Goal: Task Accomplishment & Management: Use online tool/utility

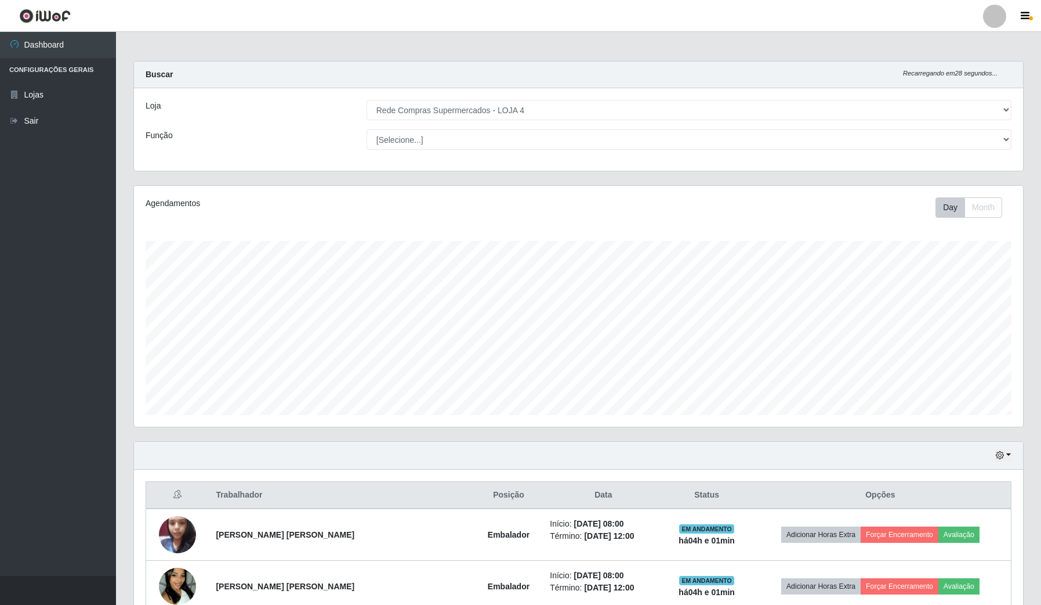
select select "159"
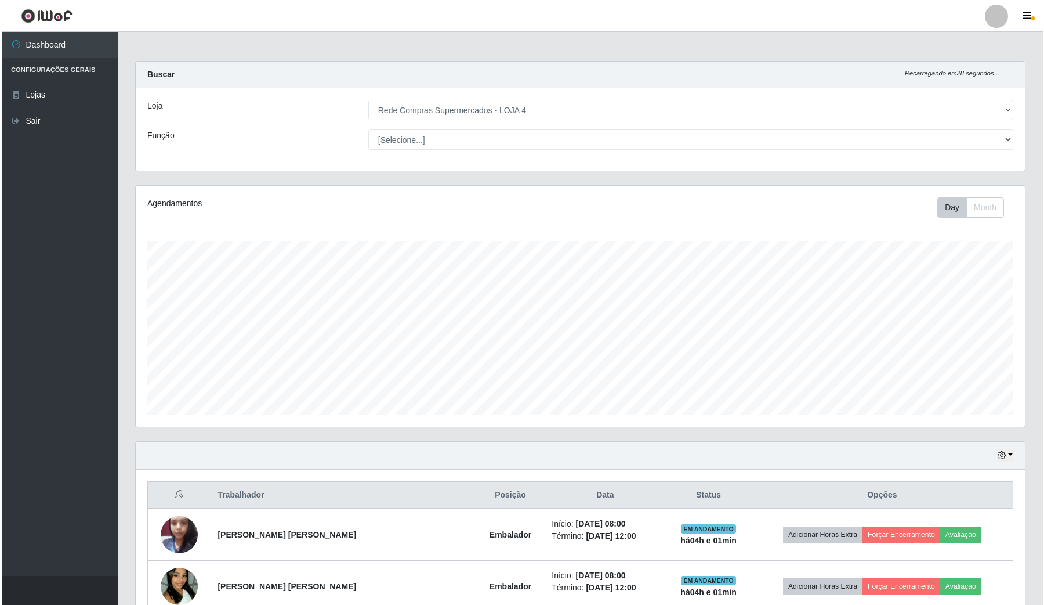
scroll to position [241, 889]
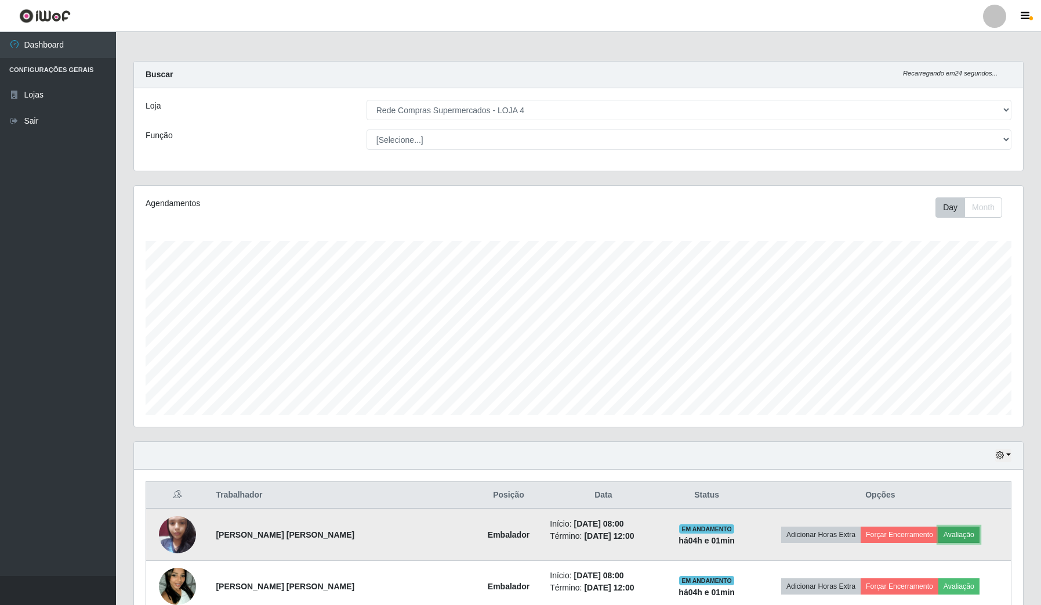
click at [958, 534] on button "Avaliação" at bounding box center [959, 534] width 41 height 16
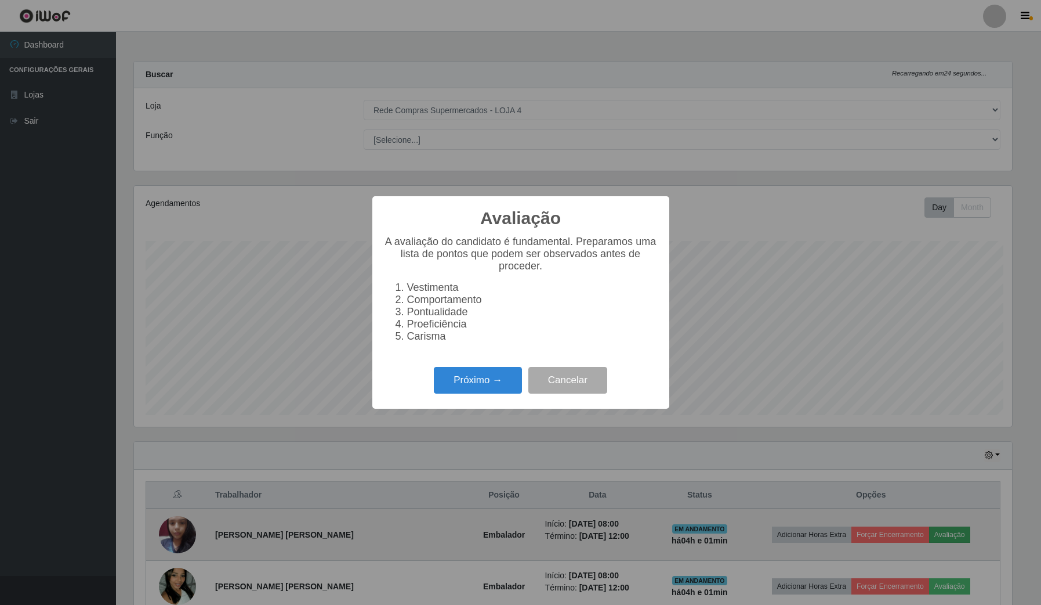
scroll to position [241, 881]
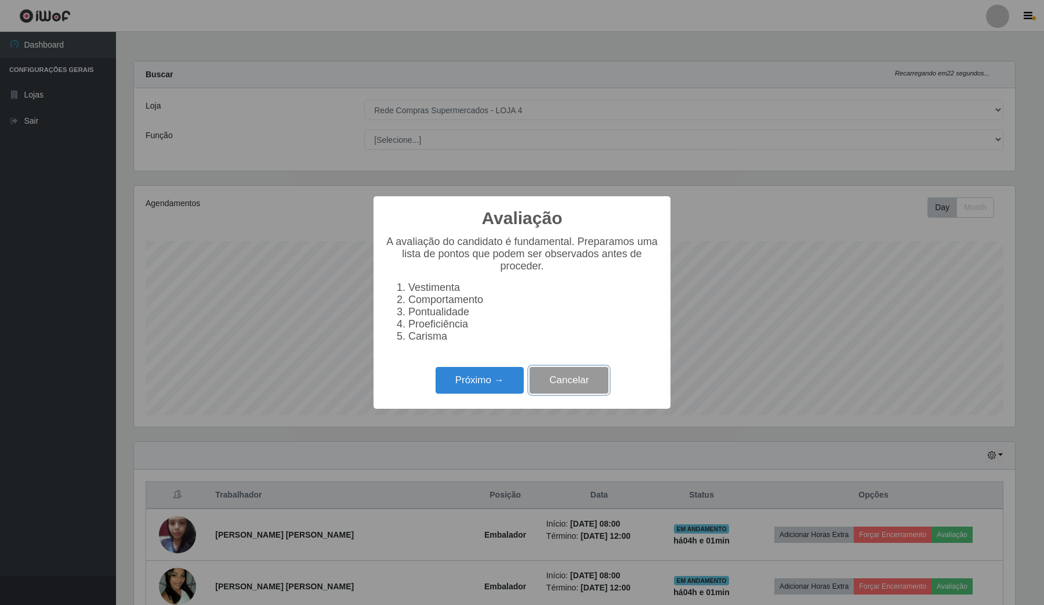
click at [573, 394] on button "Cancelar" at bounding box center [569, 380] width 79 height 27
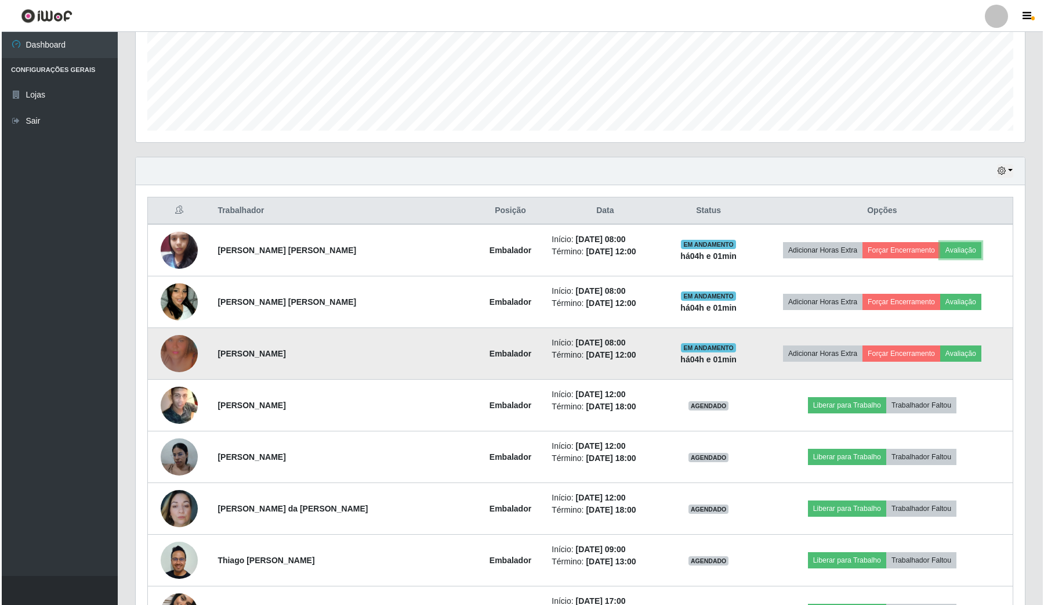
scroll to position [290, 0]
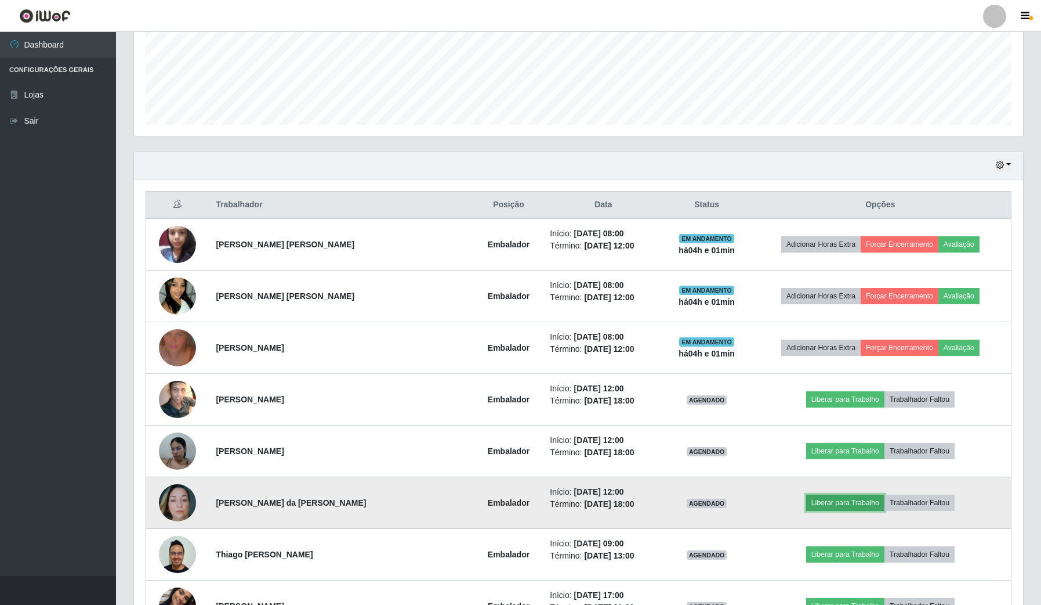
click at [848, 498] on button "Liberar para Trabalho" at bounding box center [845, 502] width 78 height 16
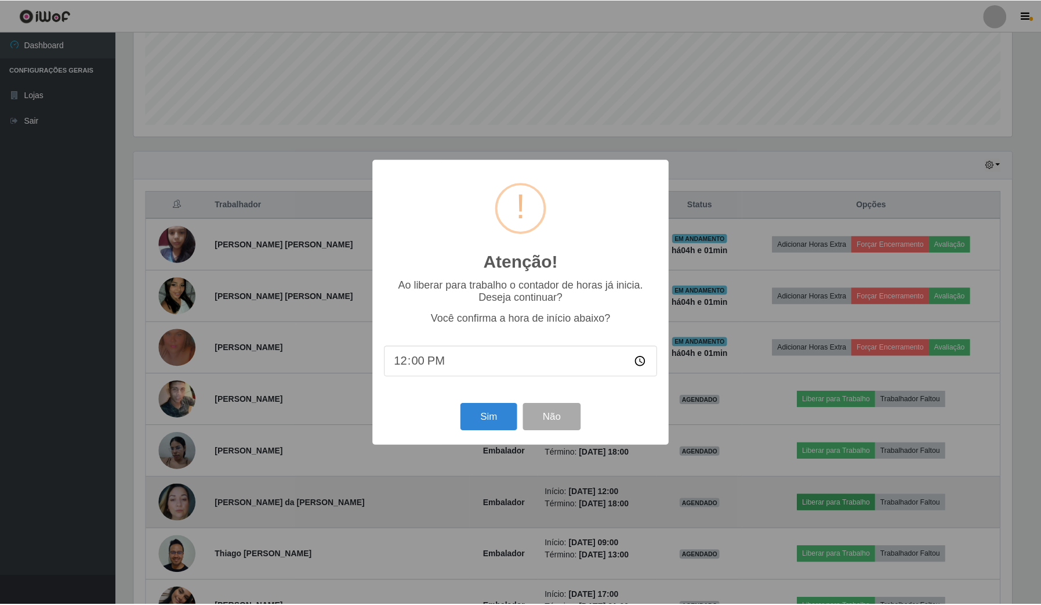
scroll to position [241, 881]
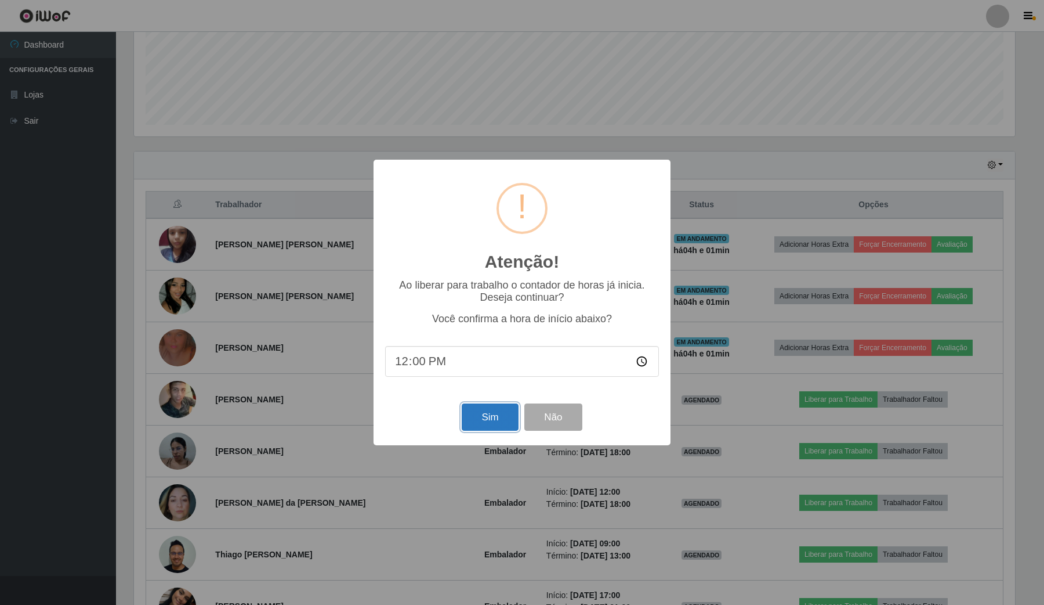
click at [491, 424] on button "Sim" at bounding box center [490, 416] width 56 height 27
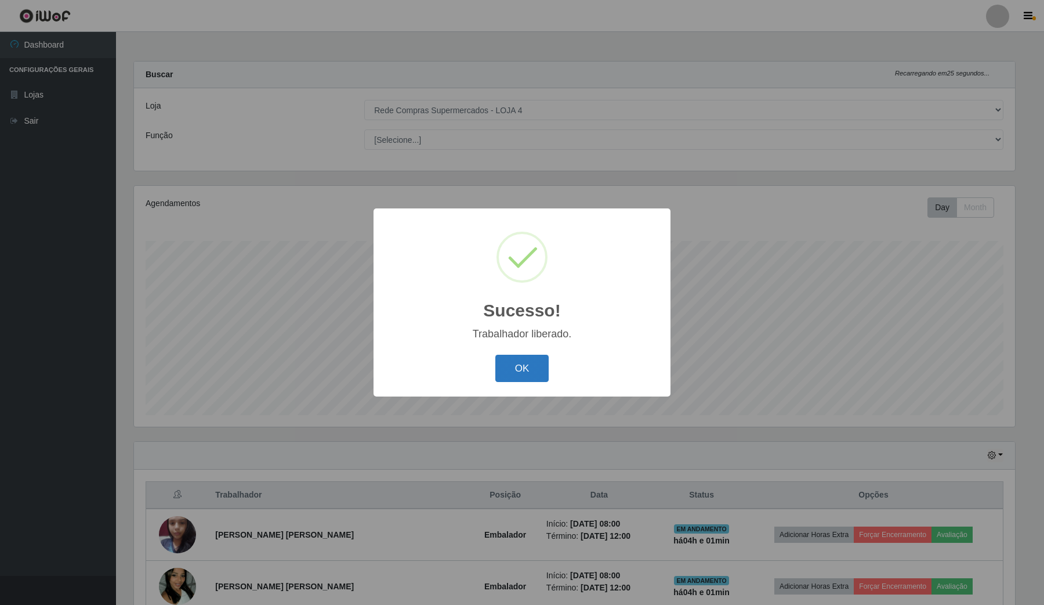
click at [547, 380] on button "OK" at bounding box center [522, 367] width 54 height 27
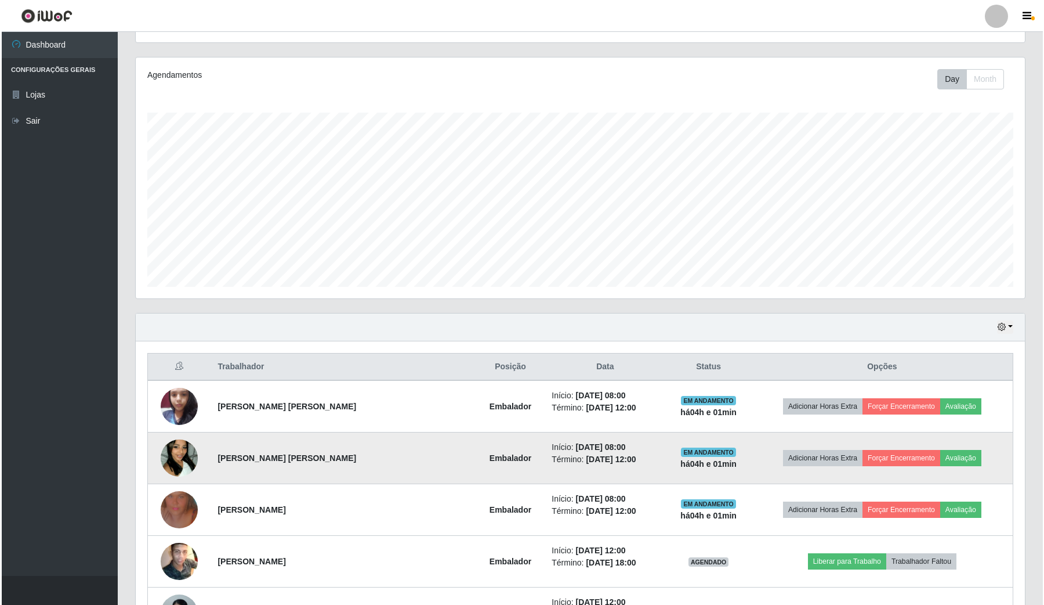
scroll to position [145, 0]
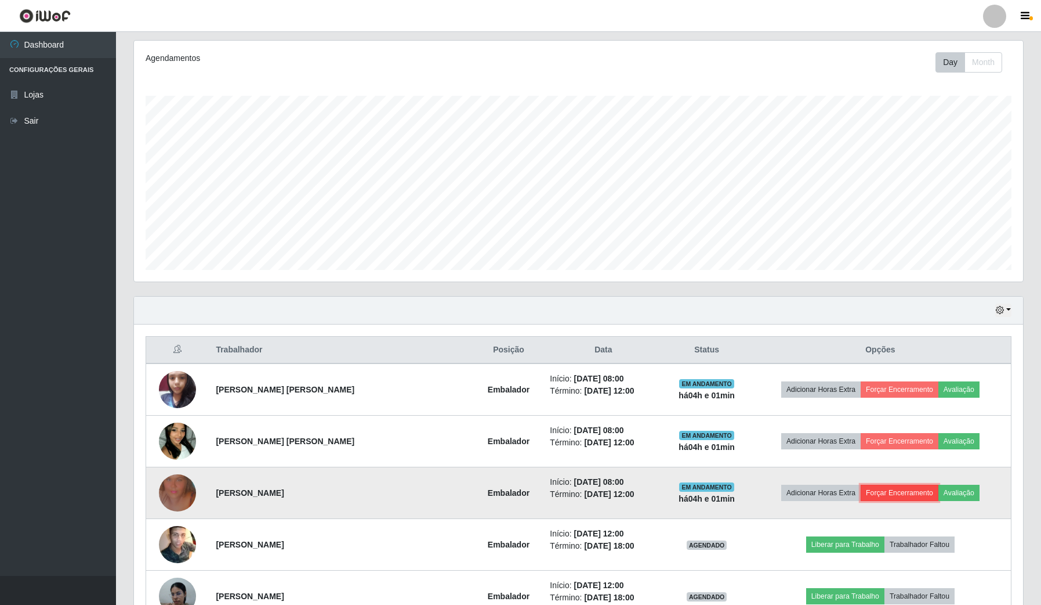
click at [879, 486] on button "Forçar Encerramento" at bounding box center [900, 492] width 78 height 16
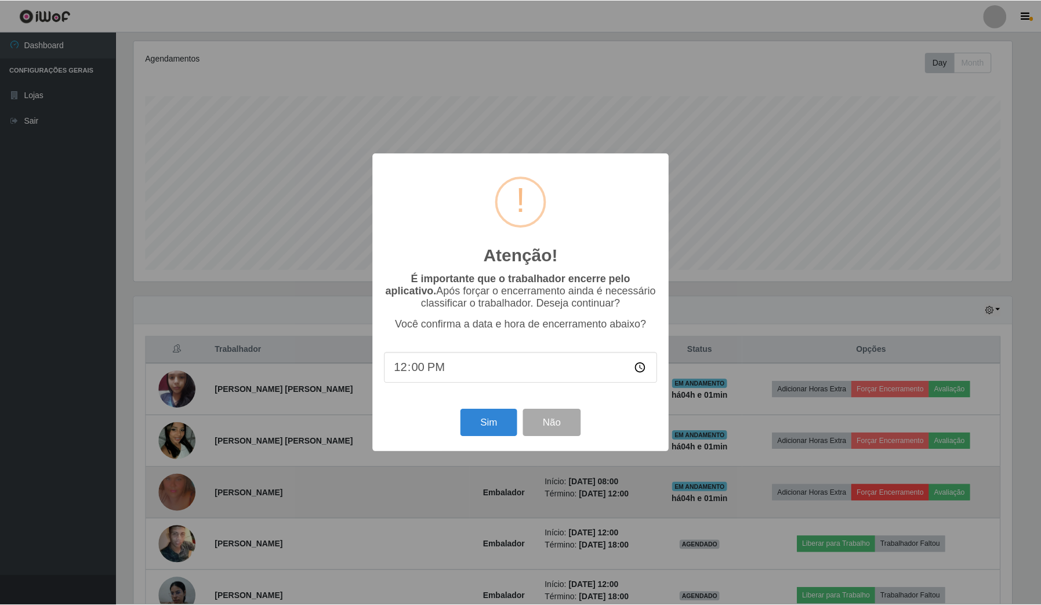
scroll to position [241, 881]
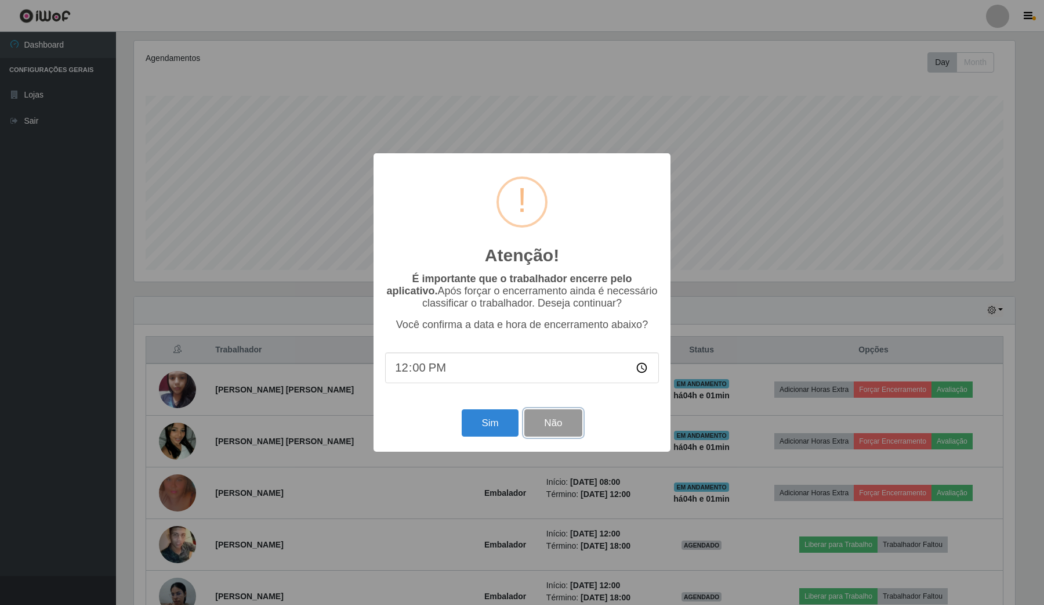
click at [530, 425] on button "Não" at bounding box center [552, 422] width 57 height 27
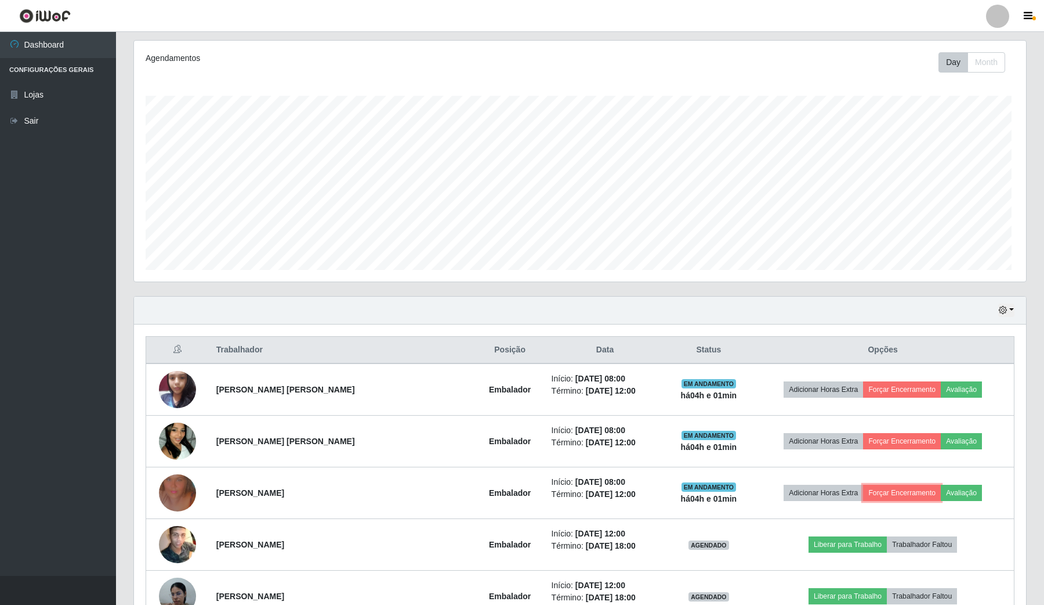
scroll to position [241, 889]
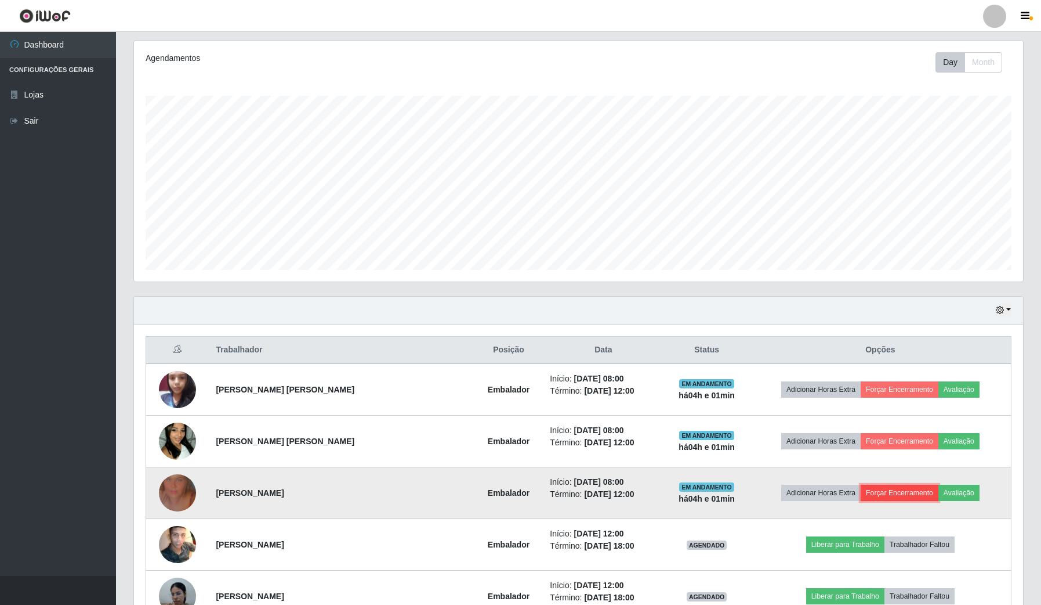
click at [897, 495] on button "Forçar Encerramento" at bounding box center [900, 492] width 78 height 16
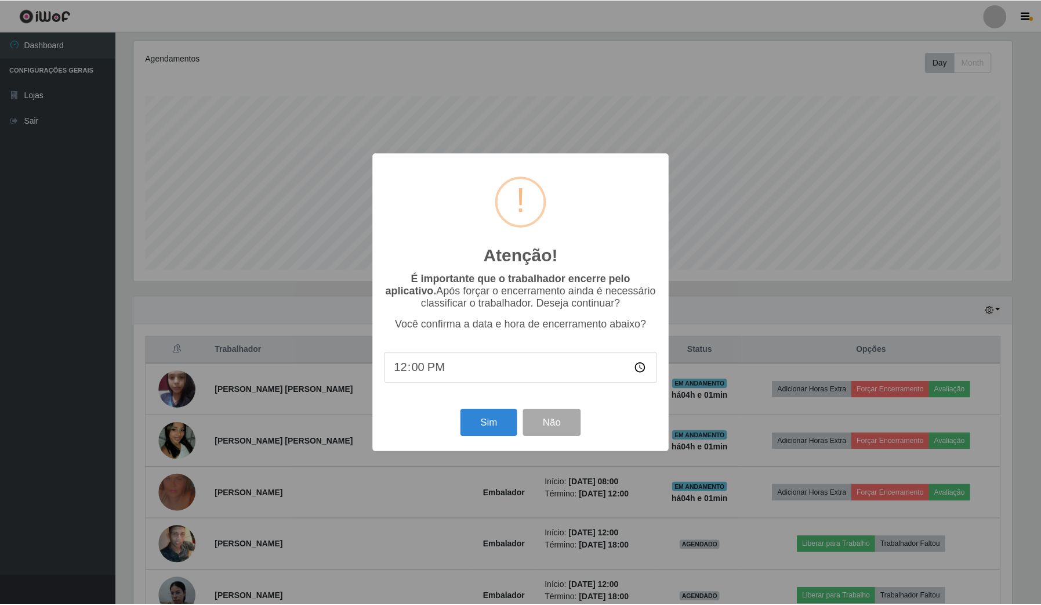
scroll to position [241, 881]
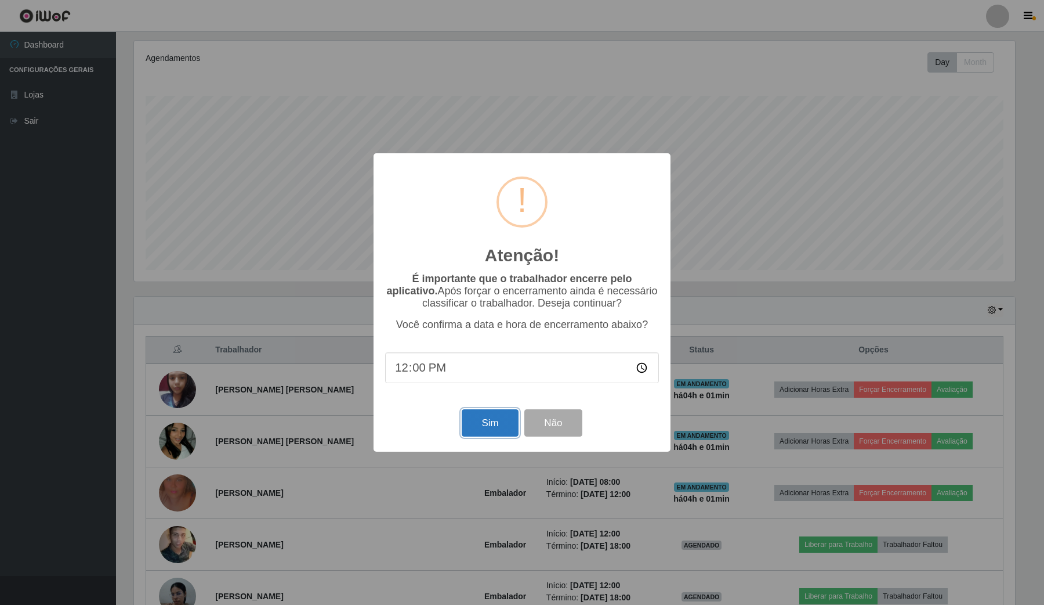
click at [470, 425] on button "Sim" at bounding box center [490, 422] width 56 height 27
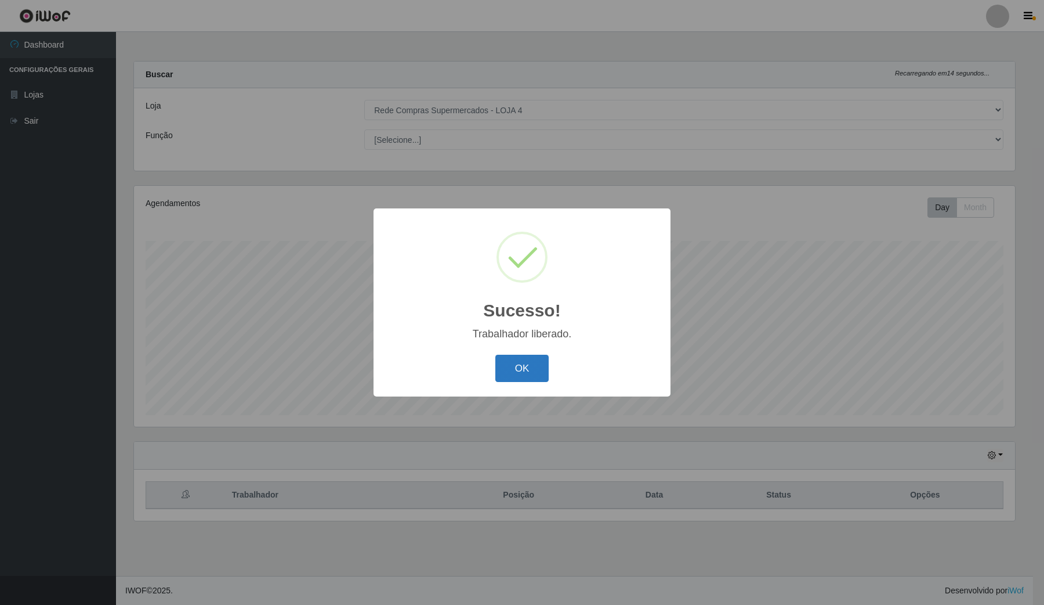
click at [529, 382] on button "OK" at bounding box center [522, 367] width 54 height 27
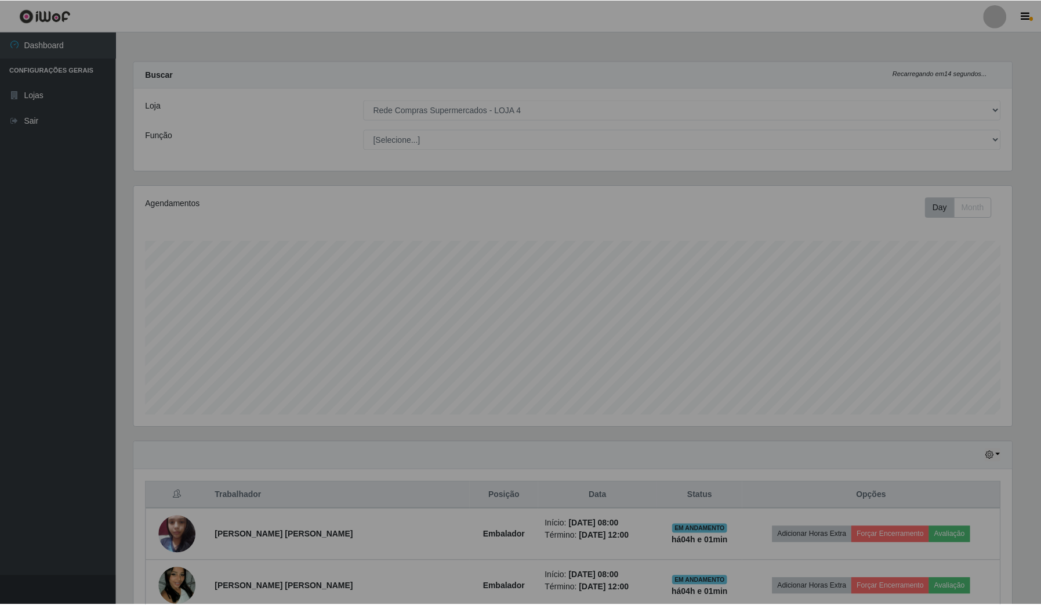
scroll to position [0, 0]
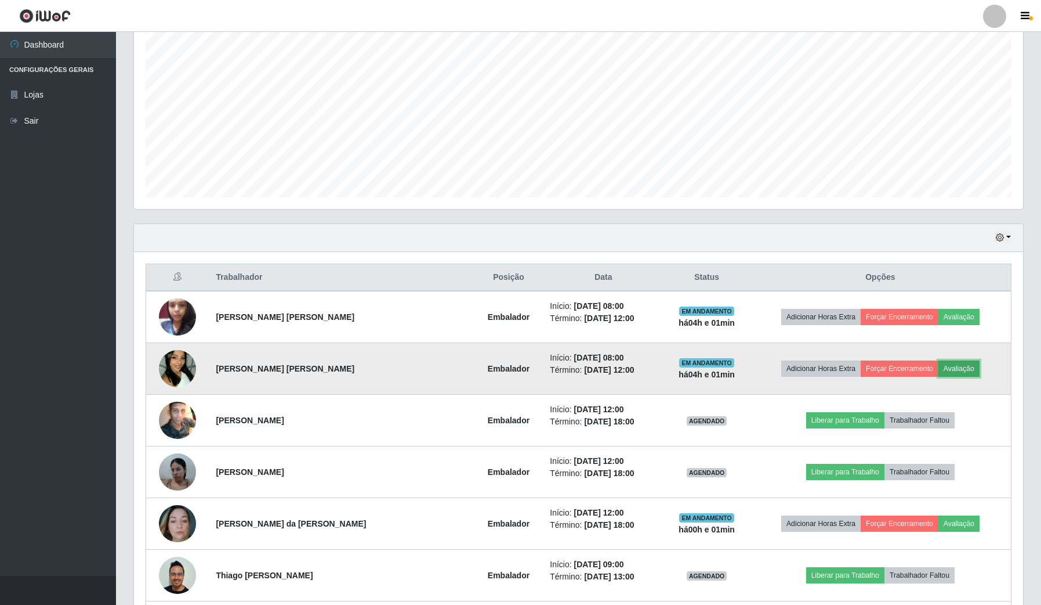
click at [946, 373] on button "Avaliação" at bounding box center [959, 368] width 41 height 16
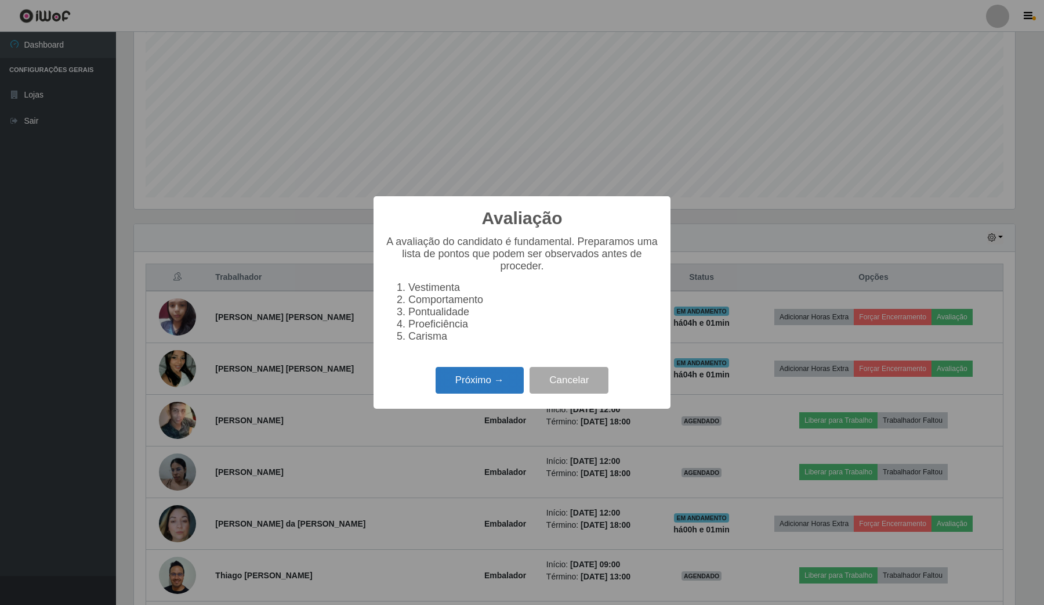
click at [479, 382] on button "Próximo →" at bounding box center [480, 380] width 88 height 27
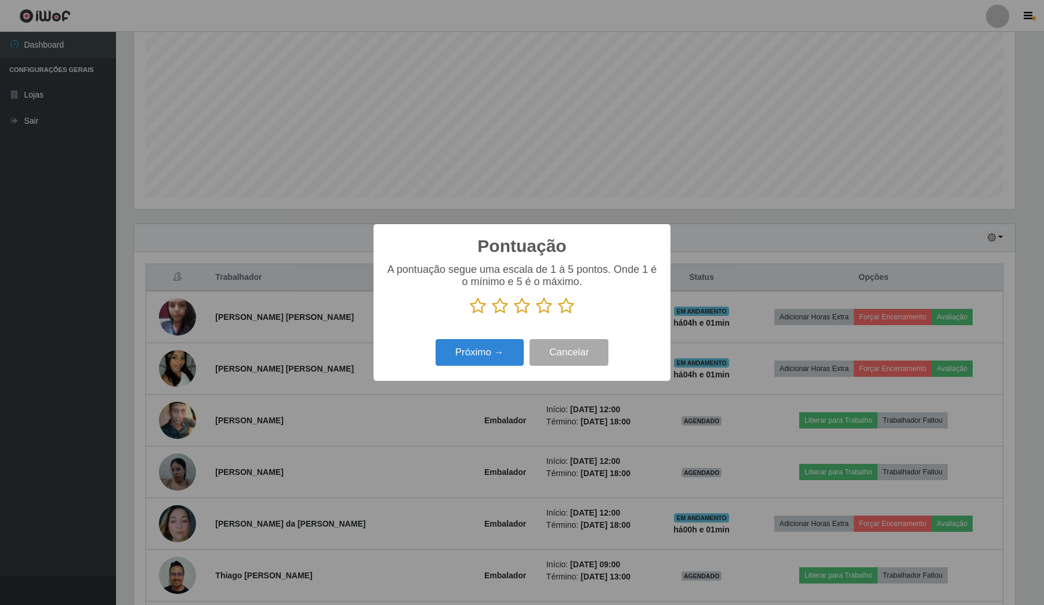
click at [529, 314] on icon at bounding box center [522, 305] width 16 height 17
click at [514, 314] on input "radio" at bounding box center [514, 314] width 0 height 0
click at [500, 351] on button "Próximo →" at bounding box center [480, 352] width 88 height 27
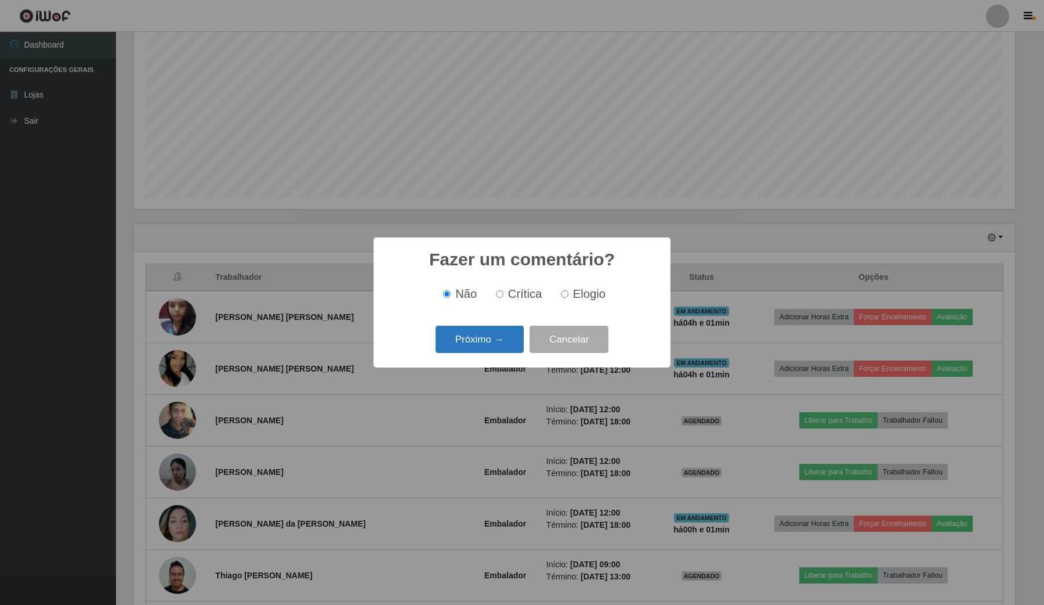
click at [501, 334] on button "Próximo →" at bounding box center [480, 338] width 88 height 27
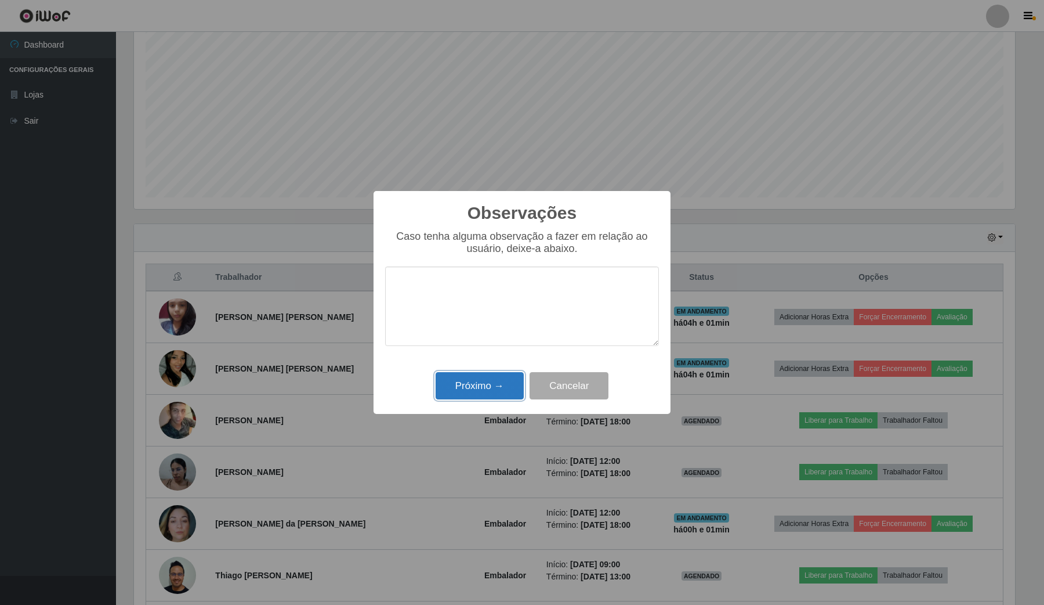
click at [493, 376] on button "Próximo →" at bounding box center [480, 385] width 88 height 27
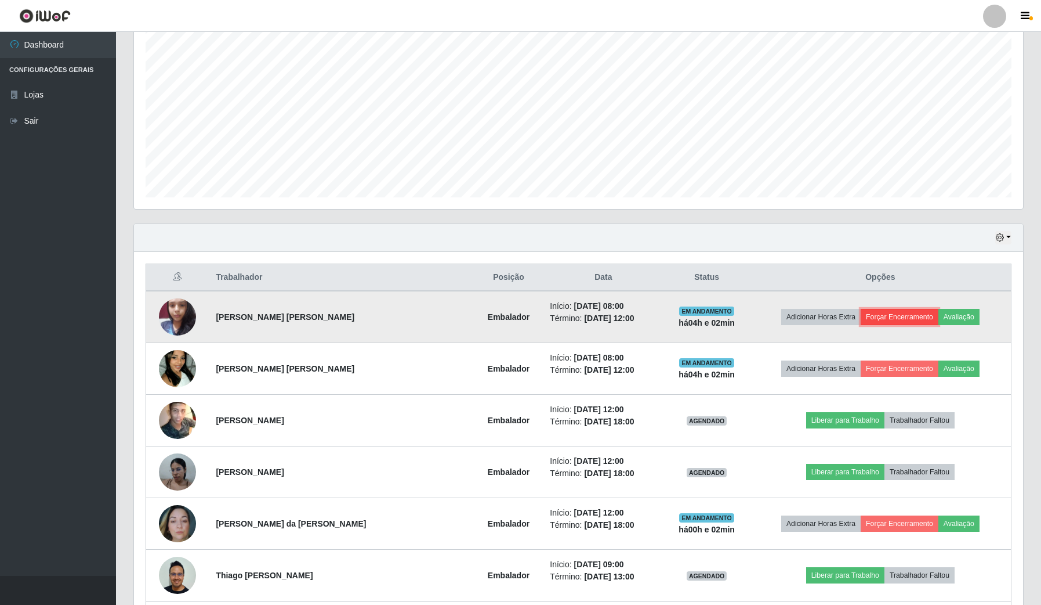
click at [908, 319] on button "Forçar Encerramento" at bounding box center [900, 317] width 78 height 16
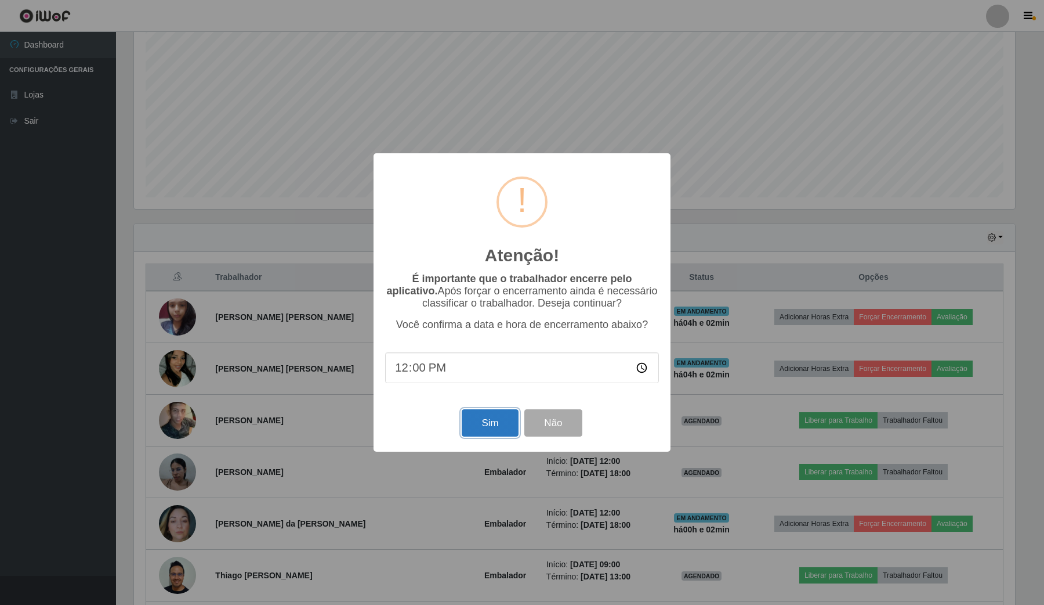
click at [486, 431] on button "Sim" at bounding box center [490, 422] width 56 height 27
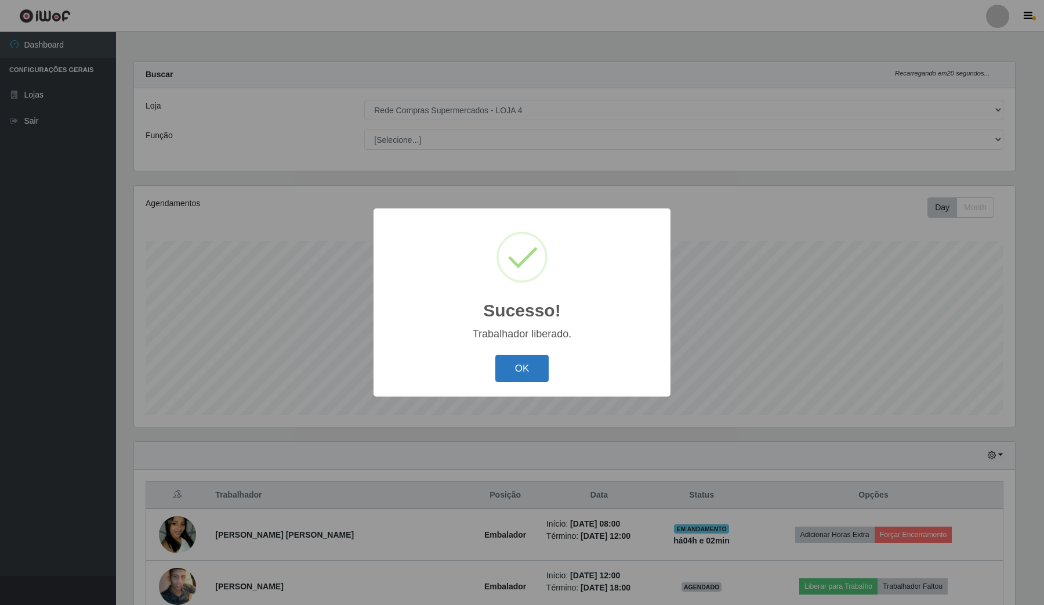
click at [529, 368] on button "OK" at bounding box center [522, 367] width 54 height 27
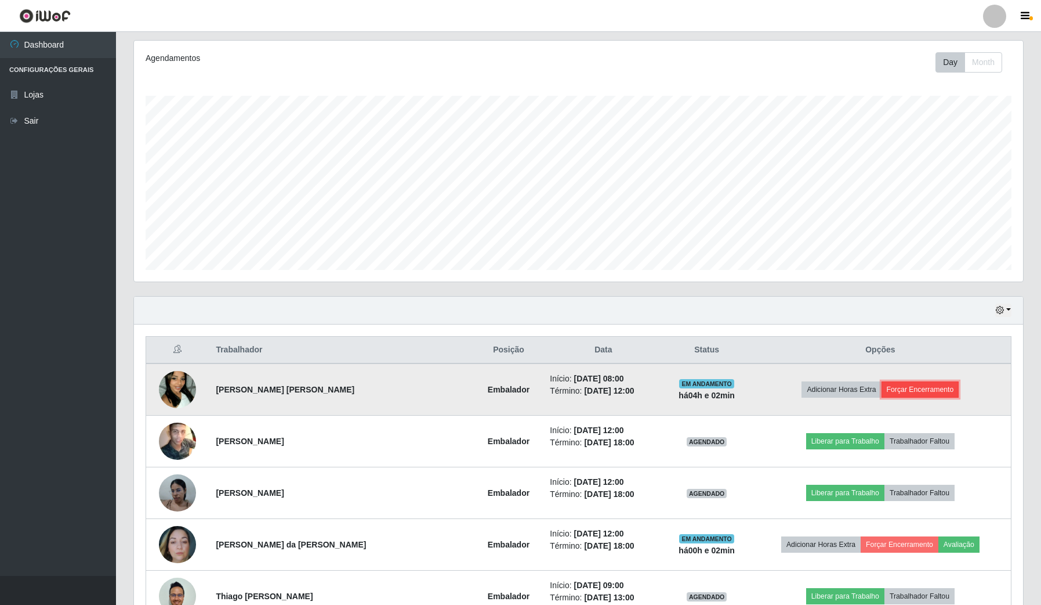
click at [914, 388] on button "Forçar Encerramento" at bounding box center [921, 389] width 78 height 16
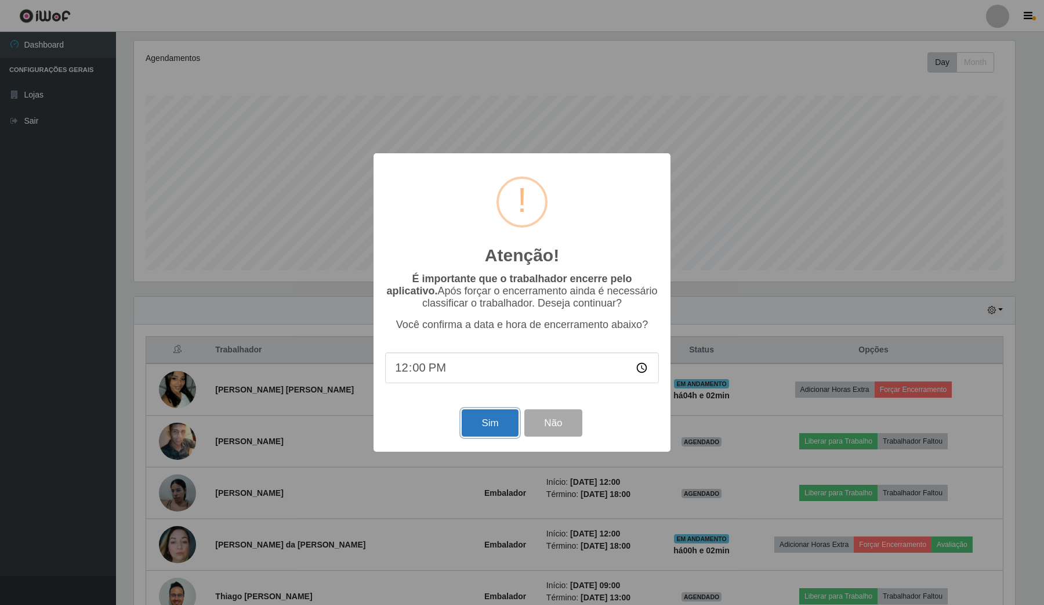
click at [499, 433] on button "Sim" at bounding box center [490, 422] width 56 height 27
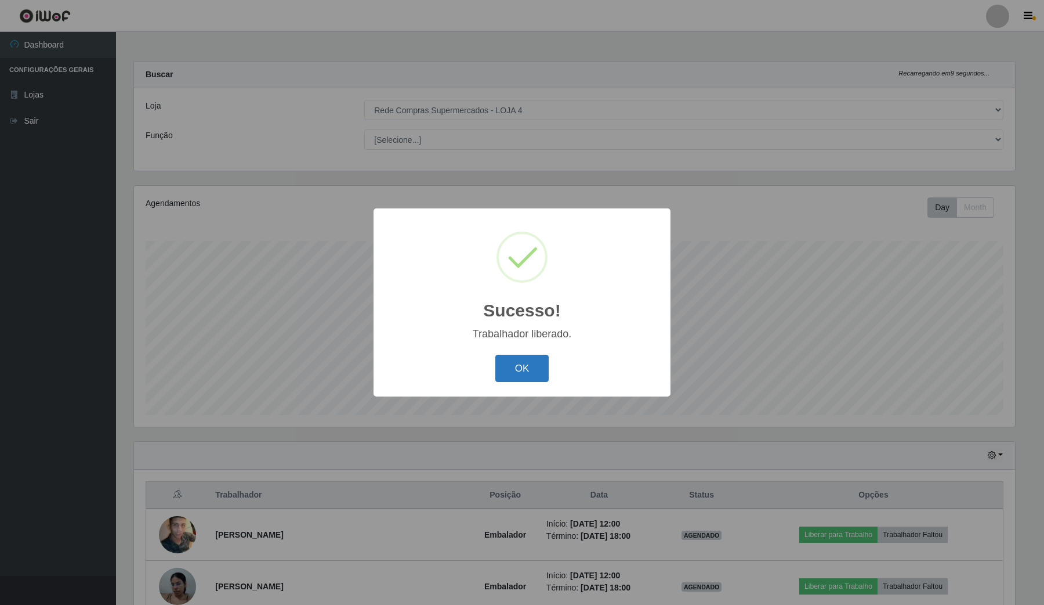
click at [538, 361] on button "OK" at bounding box center [522, 367] width 54 height 27
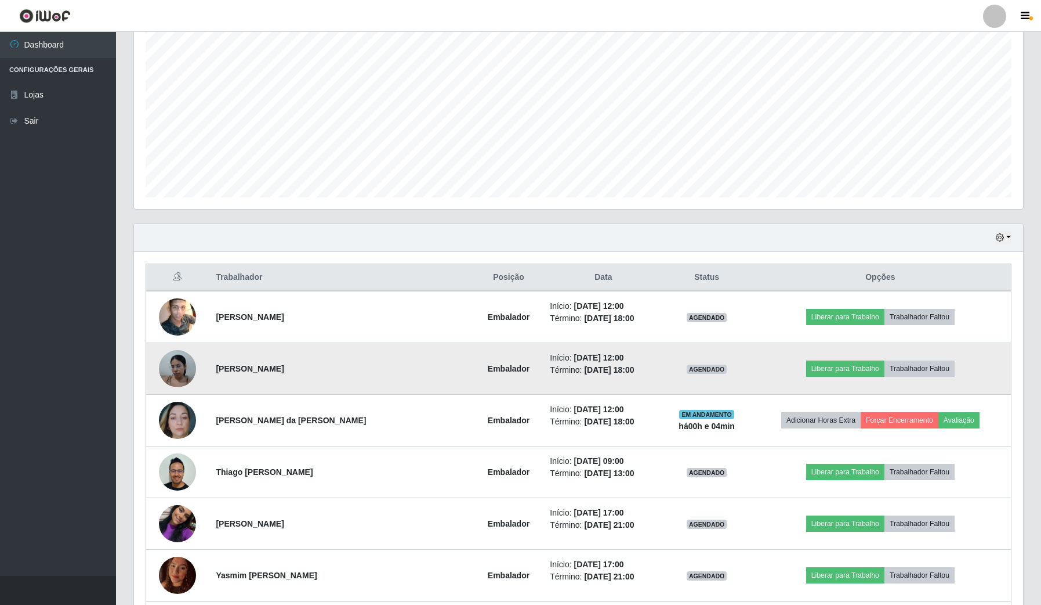
click at [227, 358] on td "[PERSON_NAME]" at bounding box center [341, 369] width 265 height 52
click at [828, 369] on button "Liberar para Trabalho" at bounding box center [845, 368] width 78 height 16
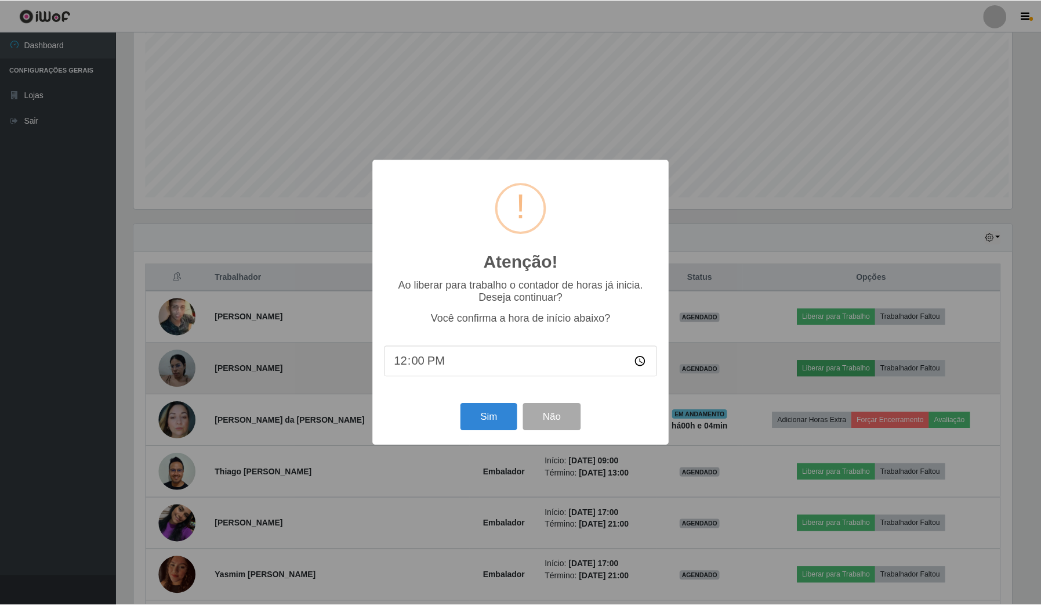
scroll to position [241, 881]
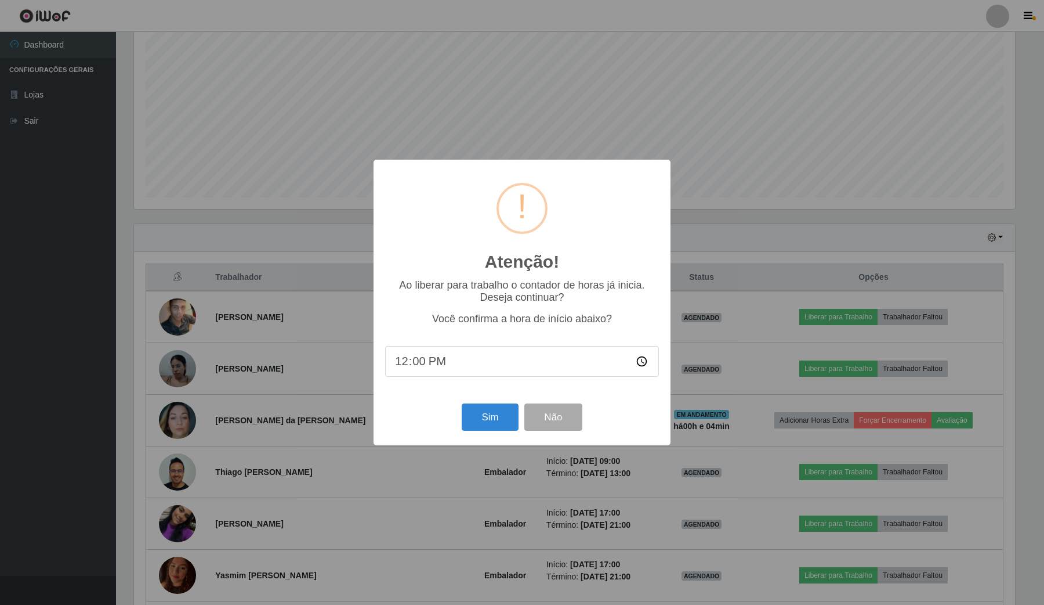
type input "12:05"
click at [505, 430] on button "Sim" at bounding box center [490, 416] width 56 height 27
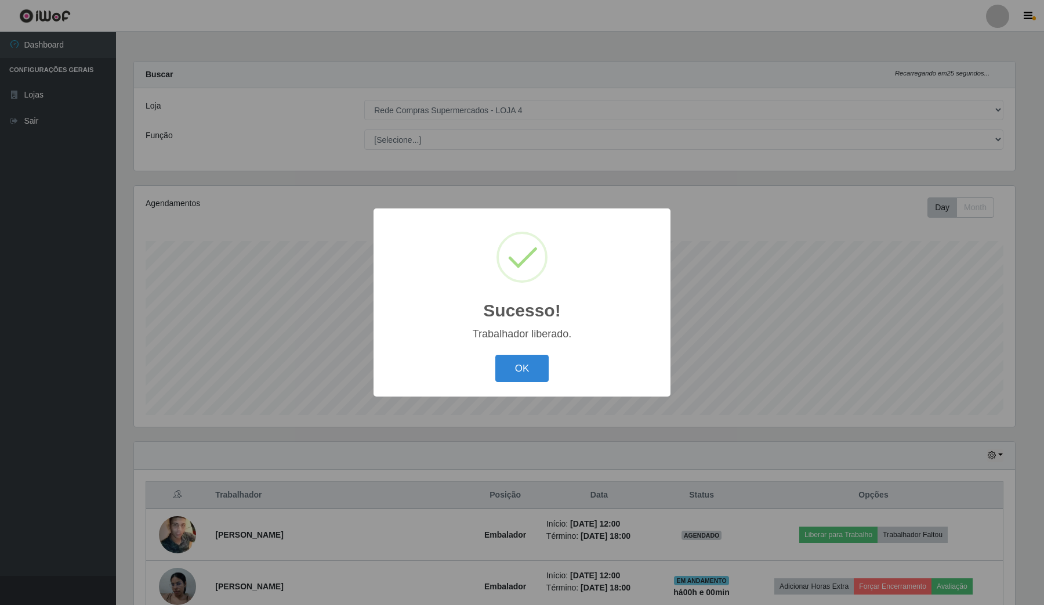
click at [491, 368] on div "OK Cancel" at bounding box center [522, 368] width 274 height 33
click at [541, 368] on button "OK" at bounding box center [522, 367] width 54 height 27
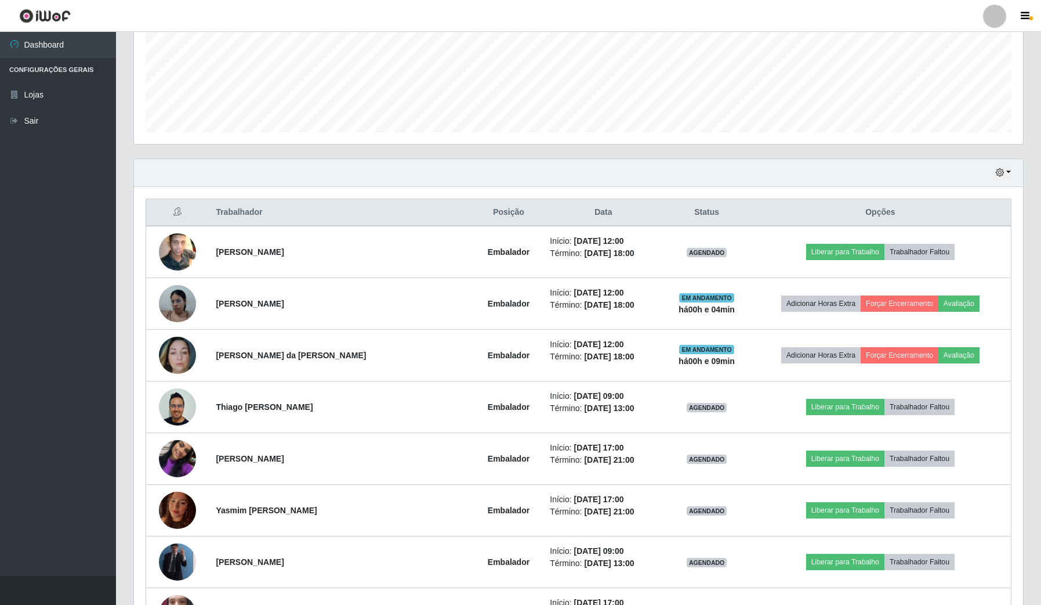
scroll to position [363, 0]
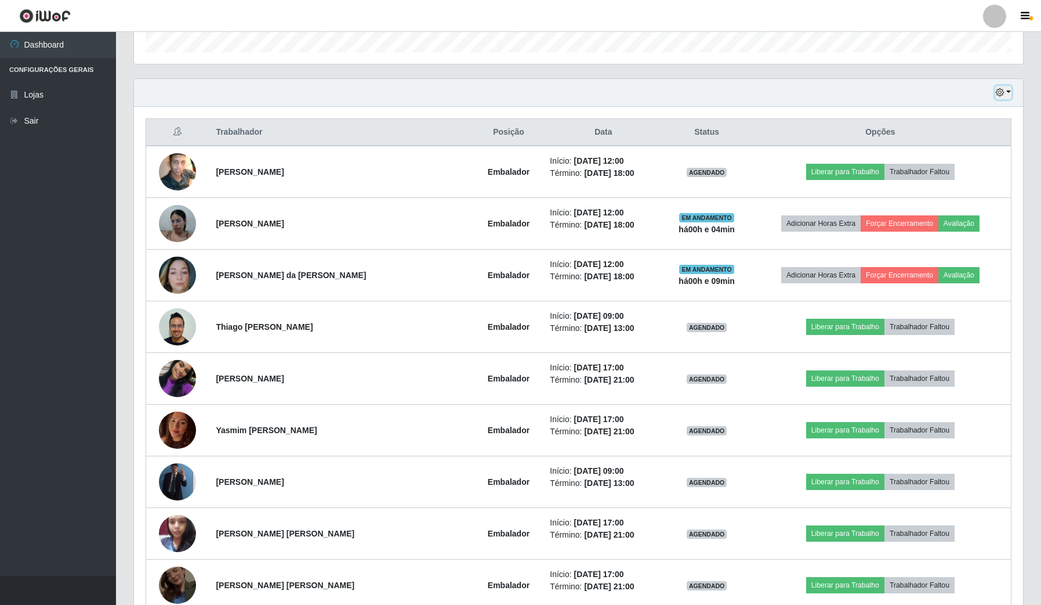
click at [1000, 95] on icon "button" at bounding box center [1000, 92] width 8 height 8
click at [969, 109] on button "Hoje" at bounding box center [965, 114] width 92 height 24
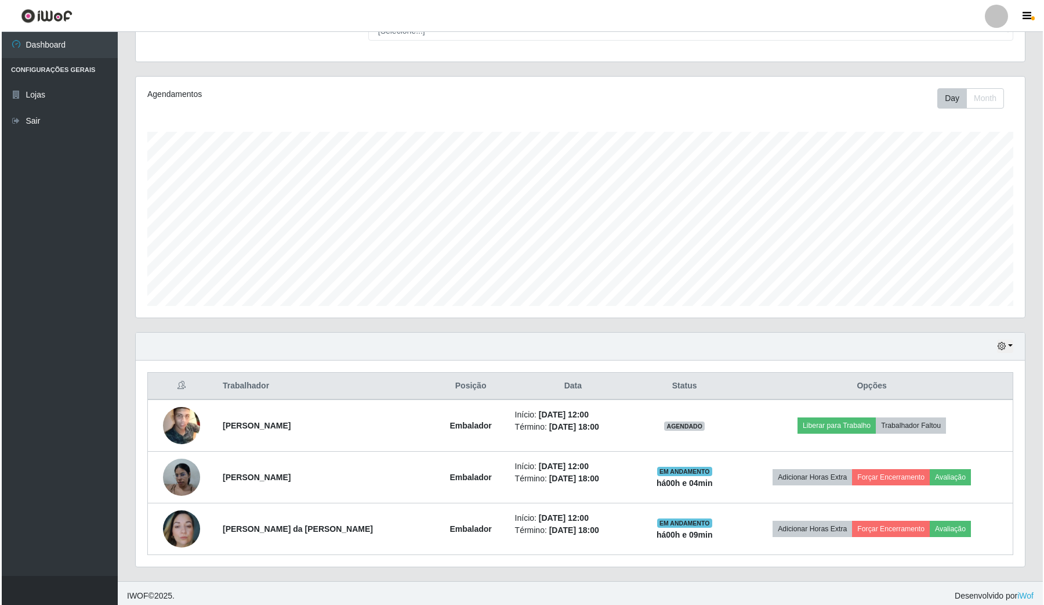
scroll to position [116, 0]
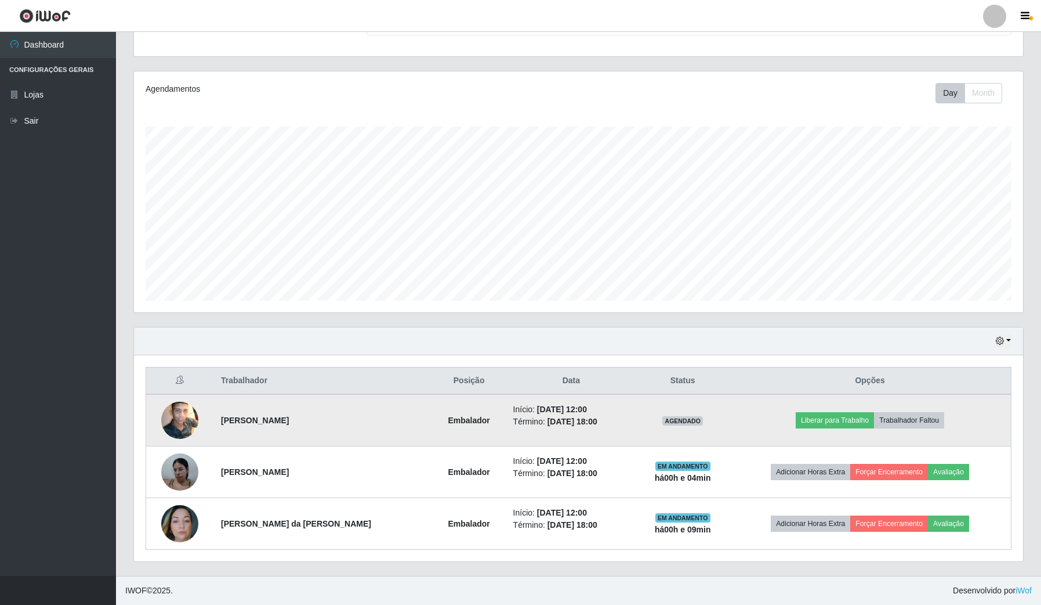
click at [175, 412] on img at bounding box center [179, 420] width 37 height 46
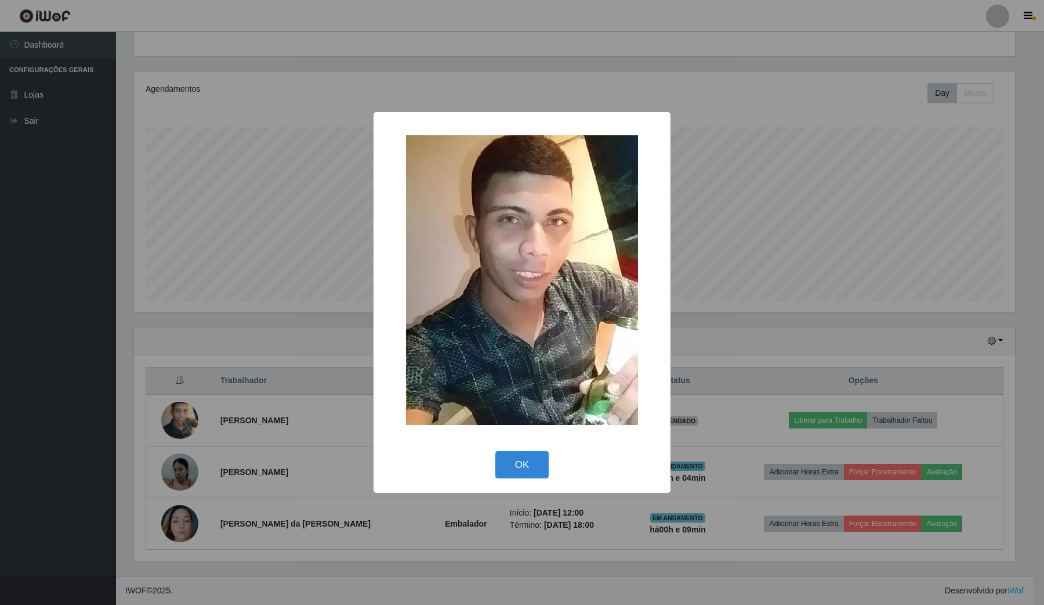
click at [215, 413] on div "× OK Cancel" at bounding box center [522, 302] width 1044 height 605
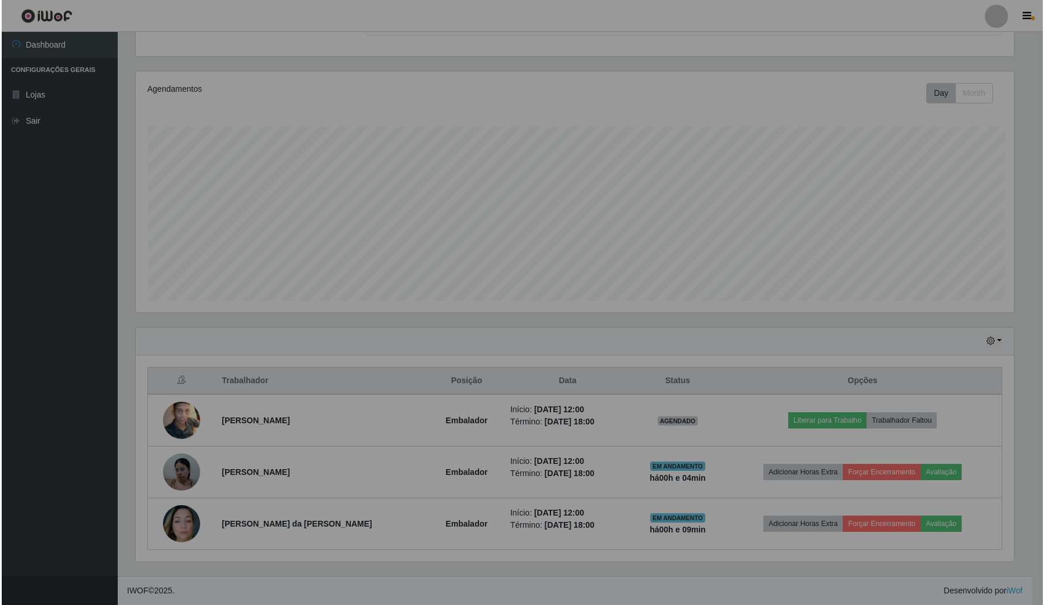
scroll to position [241, 889]
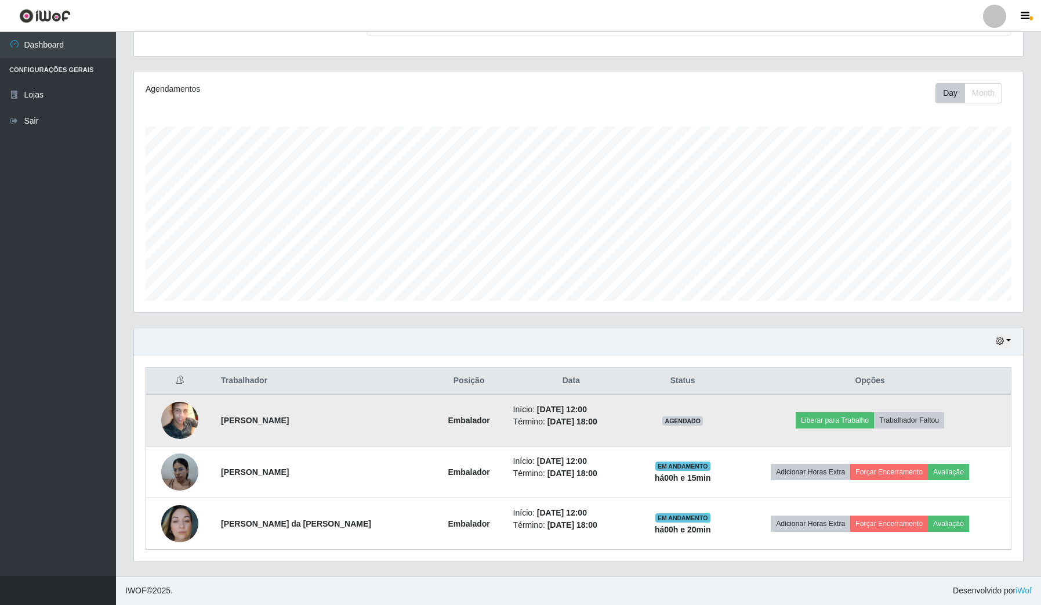
click at [180, 430] on img at bounding box center [179, 420] width 37 height 46
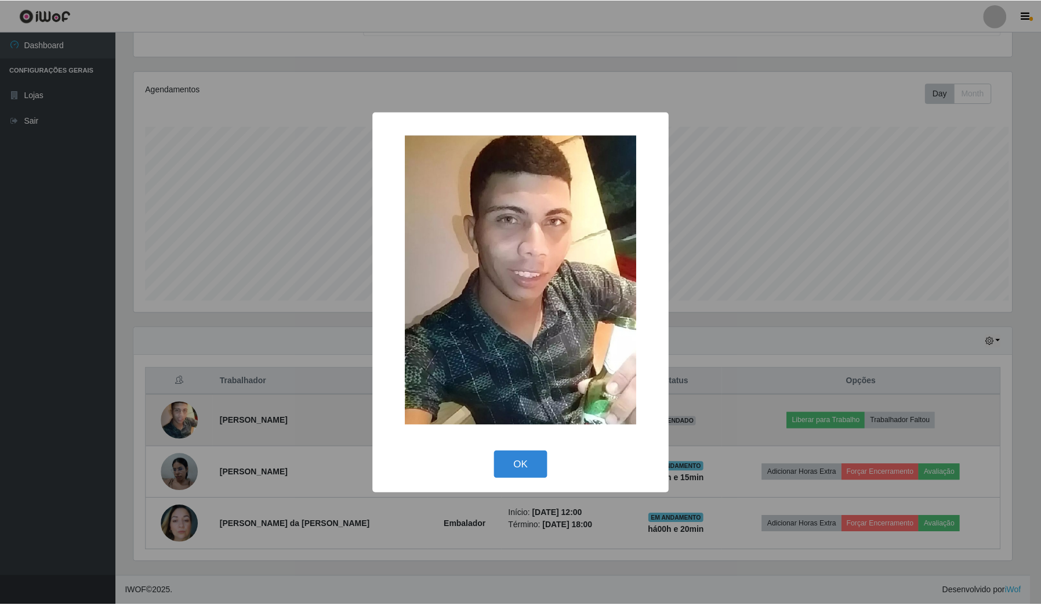
scroll to position [241, 881]
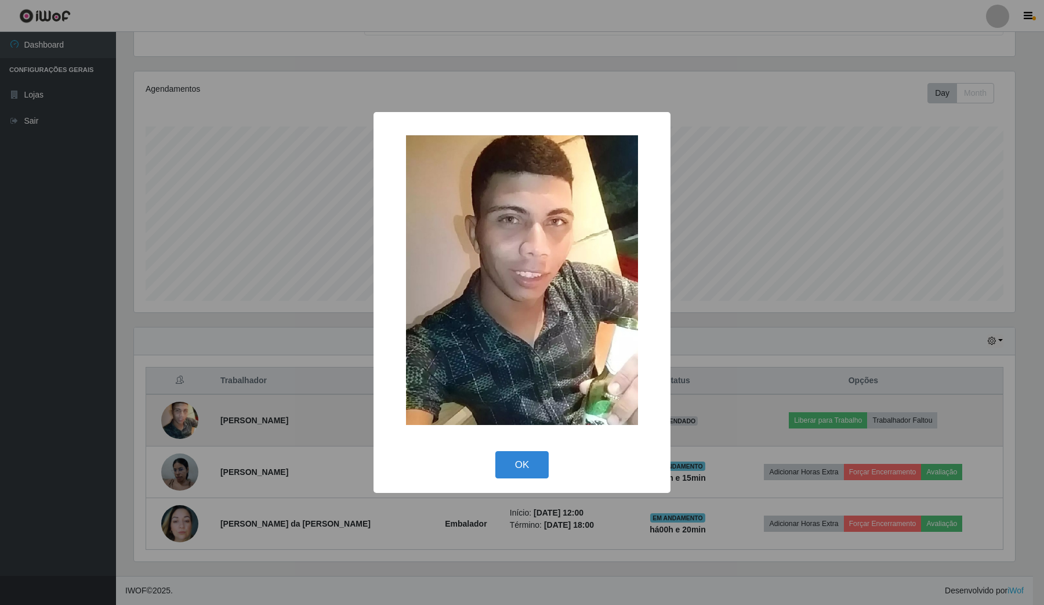
click at [180, 430] on div "× OK Cancel" at bounding box center [522, 302] width 1044 height 605
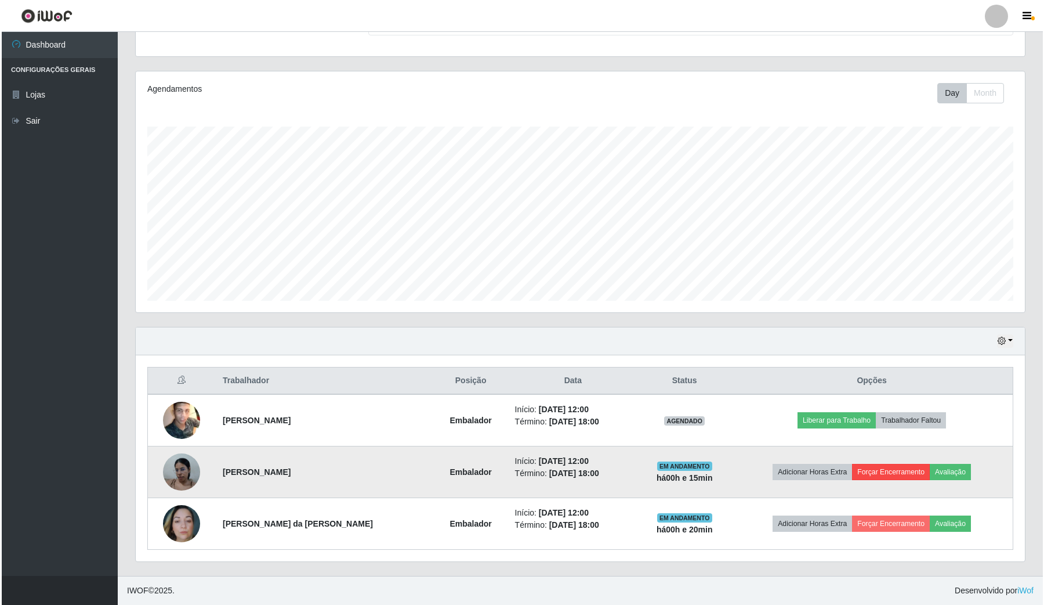
scroll to position [241, 889]
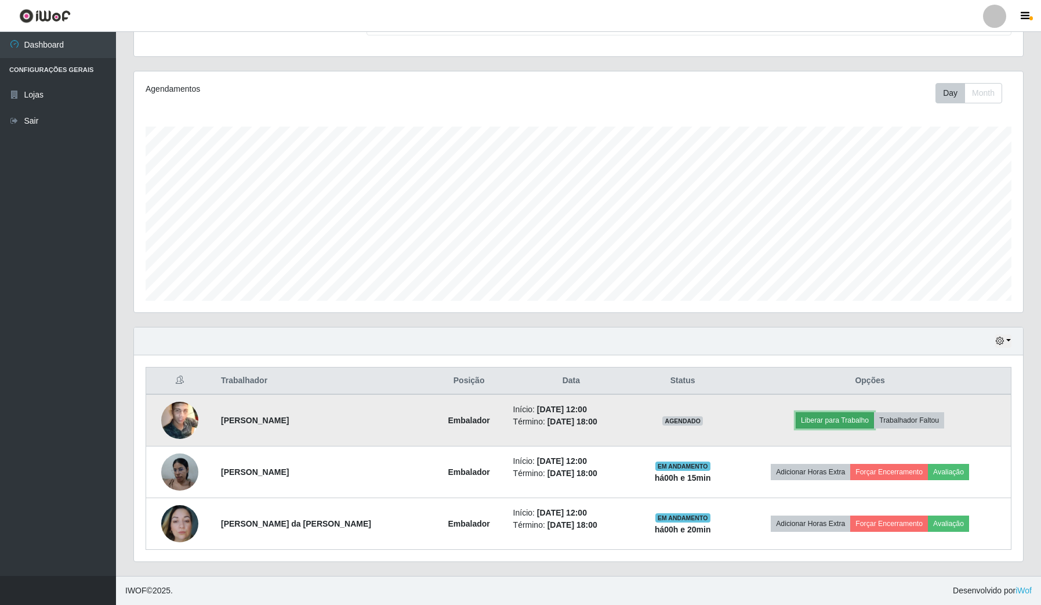
click at [851, 428] on button "Liberar para Trabalho" at bounding box center [835, 420] width 78 height 16
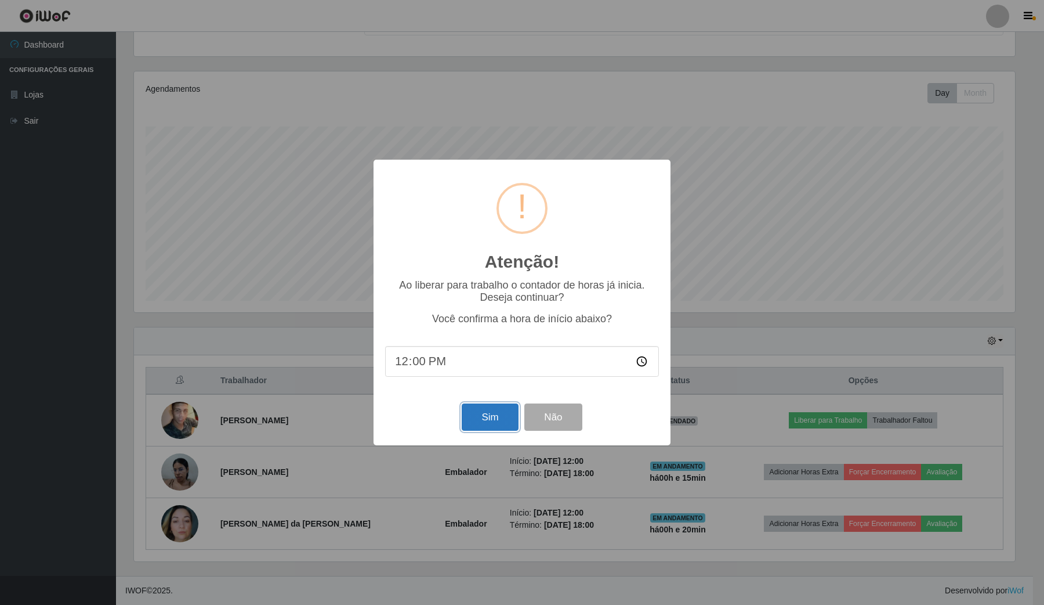
click at [476, 419] on button "Sim" at bounding box center [490, 416] width 56 height 27
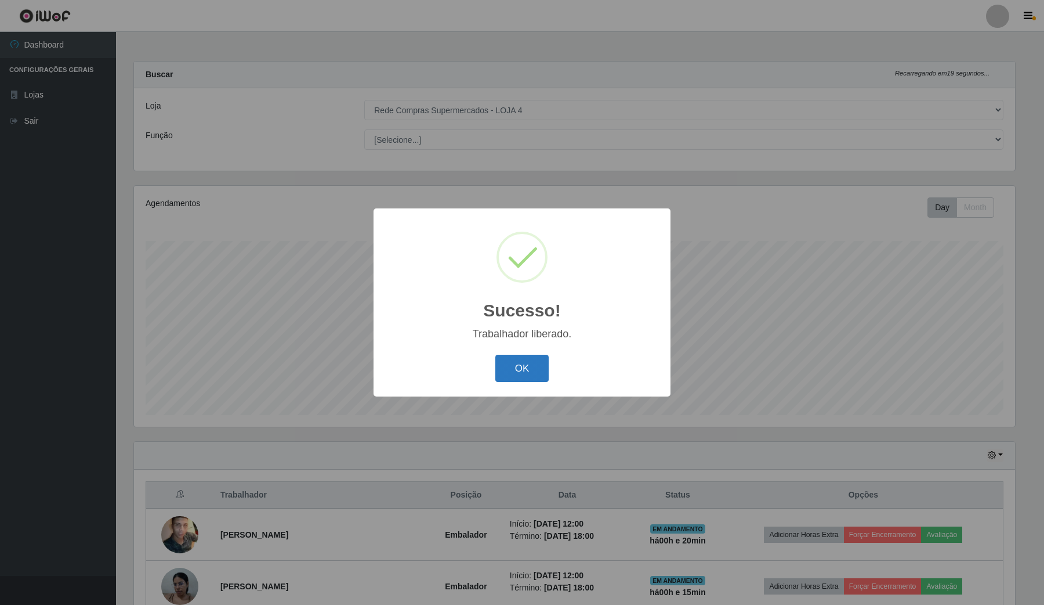
click at [526, 372] on button "OK" at bounding box center [522, 367] width 54 height 27
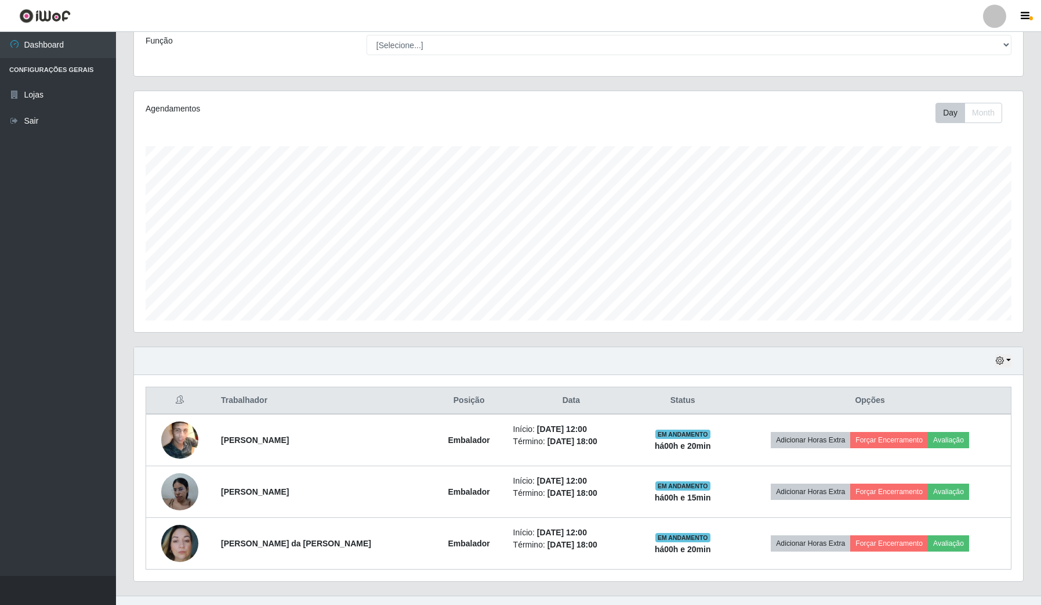
scroll to position [116, 0]
